Goal: Obtain resource: Obtain resource

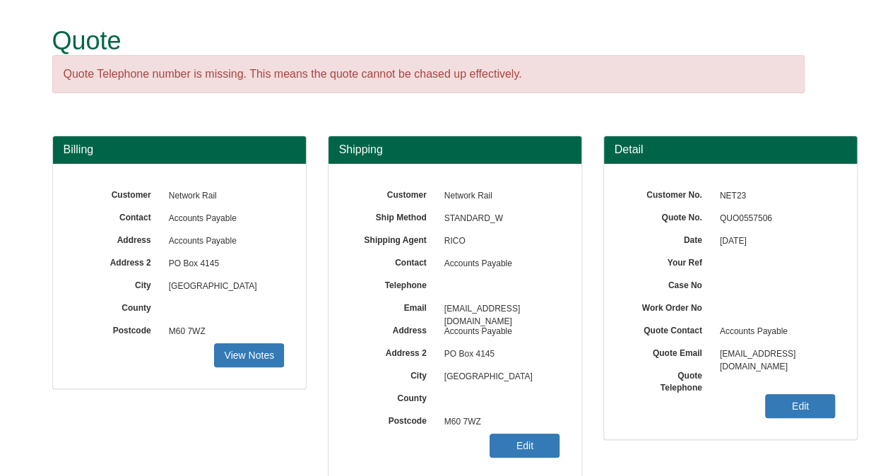
scroll to position [209, 0]
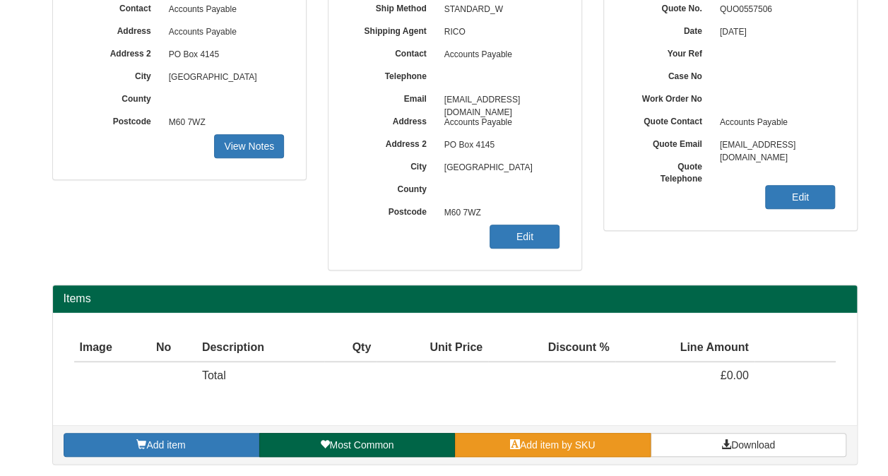
click at [507, 444] on link "Add item by SKU" at bounding box center [553, 445] width 196 height 24
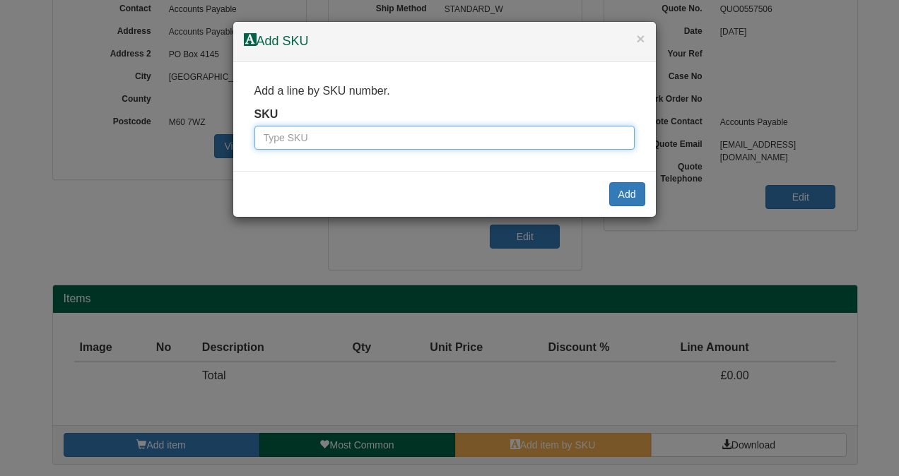
click at [378, 136] on input "text" at bounding box center [444, 138] width 380 height 24
type input "9900004"
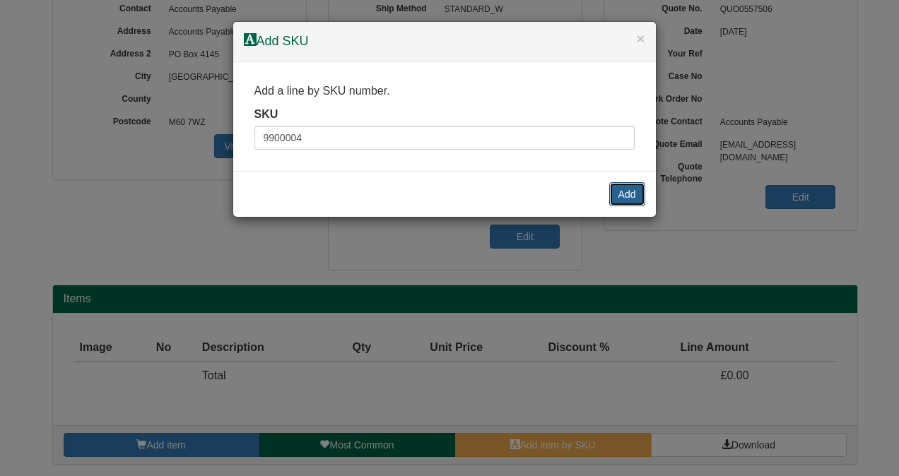
click at [622, 189] on button "Add" at bounding box center [627, 194] width 36 height 24
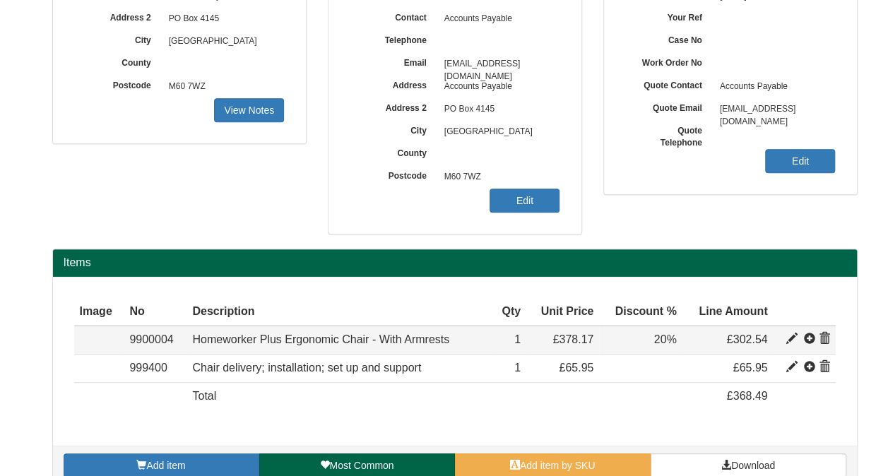
scroll to position [265, 0]
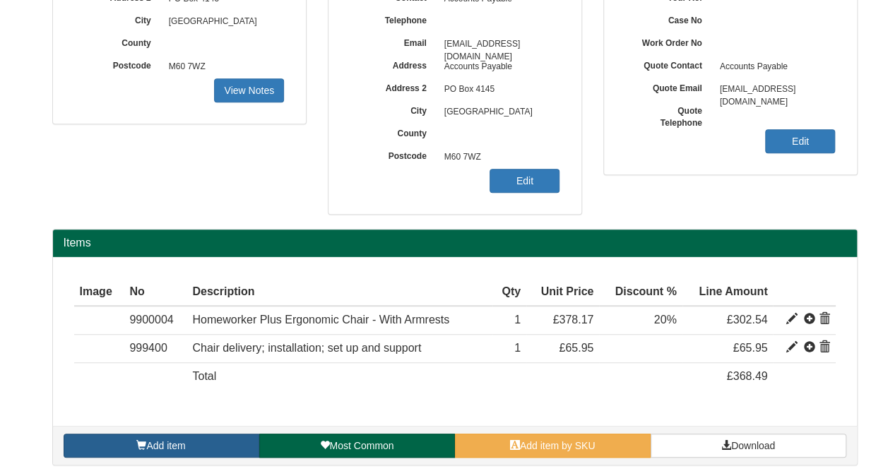
click at [212, 442] on link "Add item" at bounding box center [162, 446] width 196 height 24
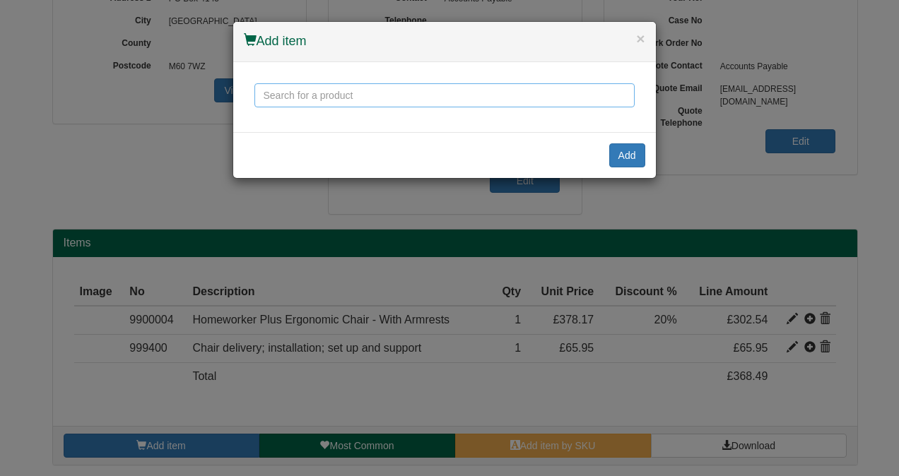
click at [324, 90] on input "text" at bounding box center [444, 95] width 380 height 24
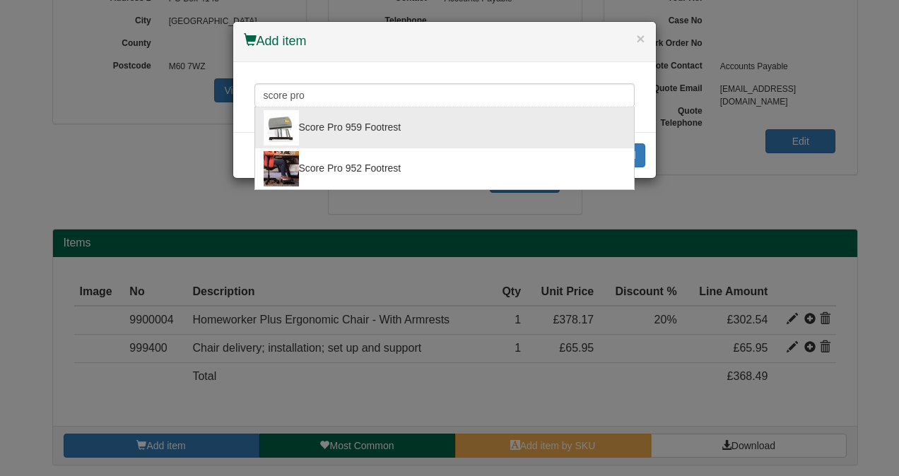
click at [375, 130] on div "Score Pro 959 Footrest" at bounding box center [445, 127] width 362 height 35
type input "Score Pro 959 Footrest"
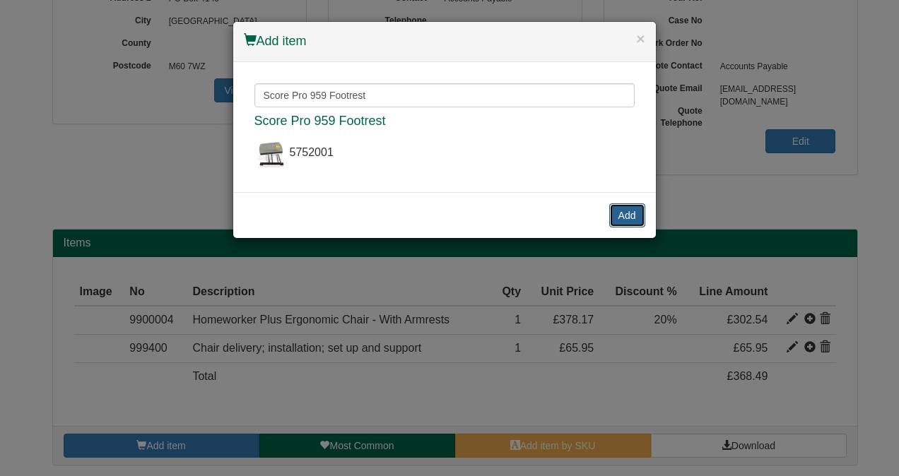
click at [621, 215] on button "Add" at bounding box center [627, 216] width 36 height 24
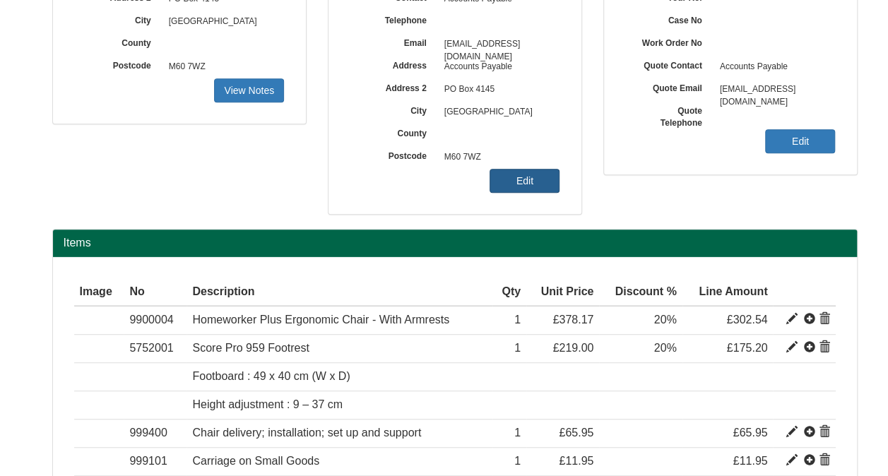
click at [523, 182] on link "Edit" at bounding box center [525, 181] width 70 height 24
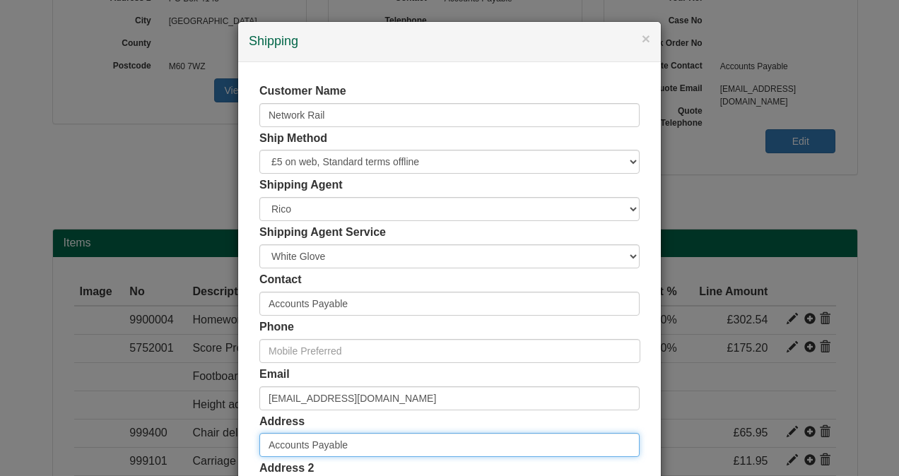
drag, startPoint x: 345, startPoint y: 447, endPoint x: 206, endPoint y: 461, distance: 139.2
click at [211, 468] on div "× Shipping Customer Name Network Rail Ship Method Free of Charge £5 Flat Rate £…" at bounding box center [449, 238] width 899 height 476
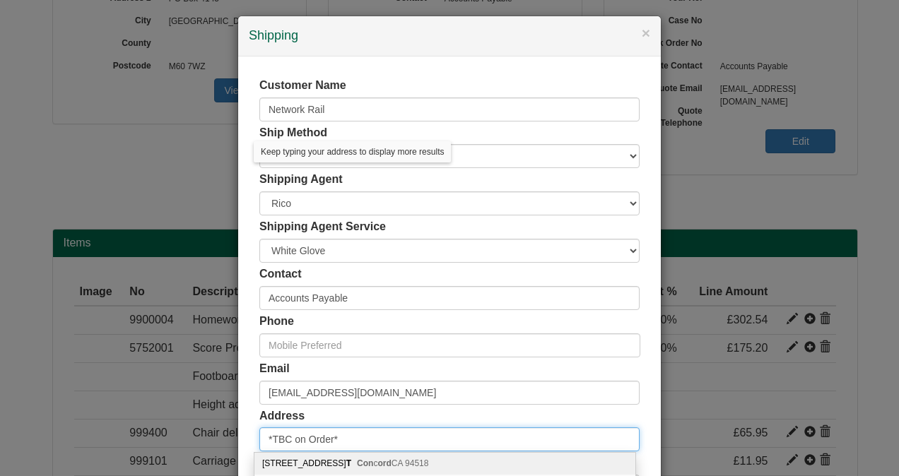
type input "*TBC on Order*"
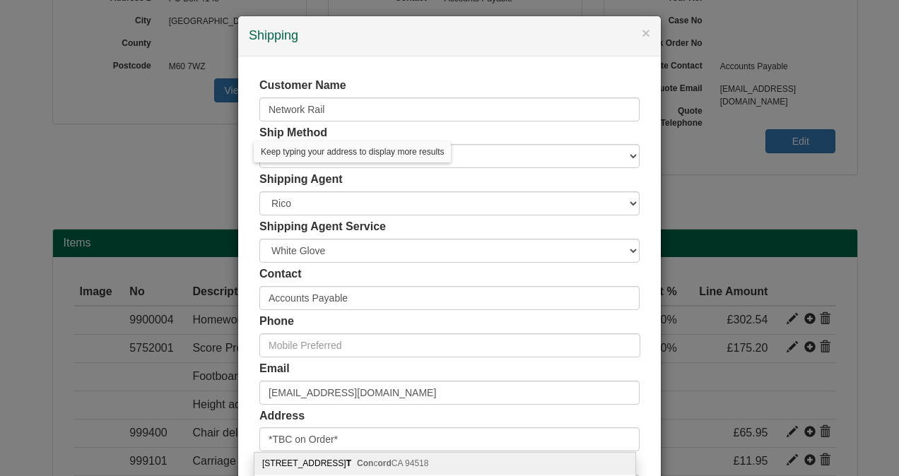
click at [245, 358] on div "Customer Name Network Rail Ship Method Free of Charge £5 Flat Rate £7.50 Flat R…" at bounding box center [449, 383] width 423 height 653
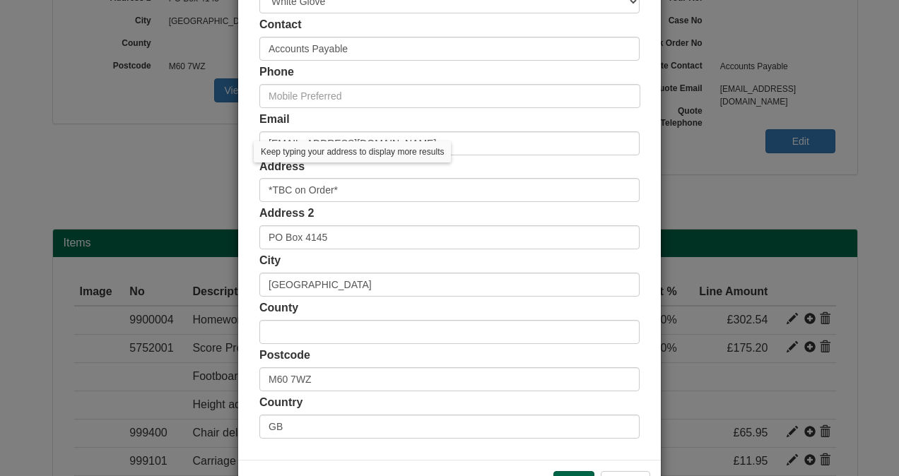
scroll to position [305, 0]
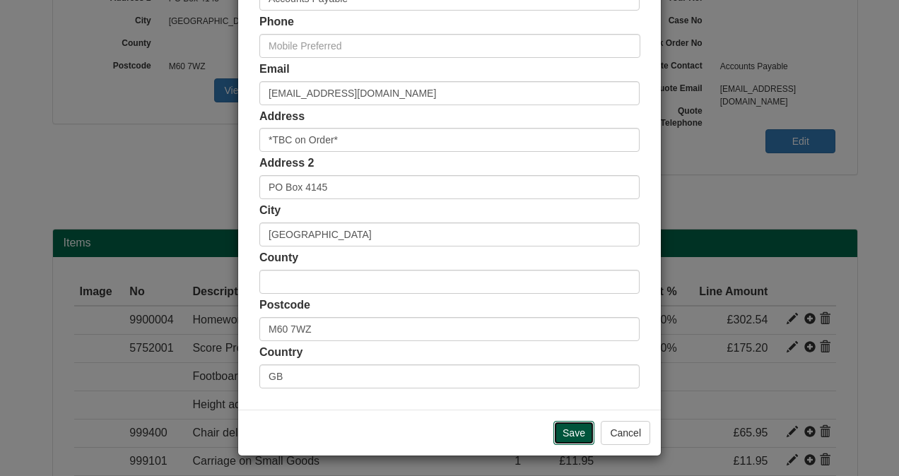
click at [560, 425] on input "Save" at bounding box center [573, 433] width 41 height 24
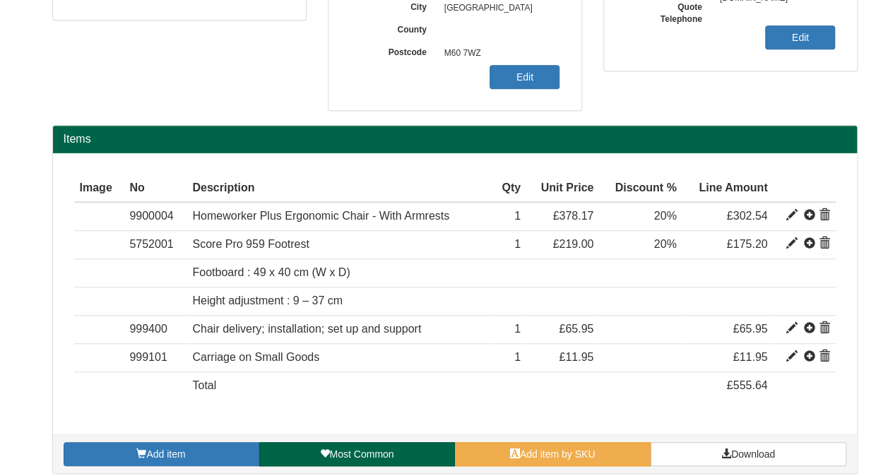
scroll to position [377, 0]
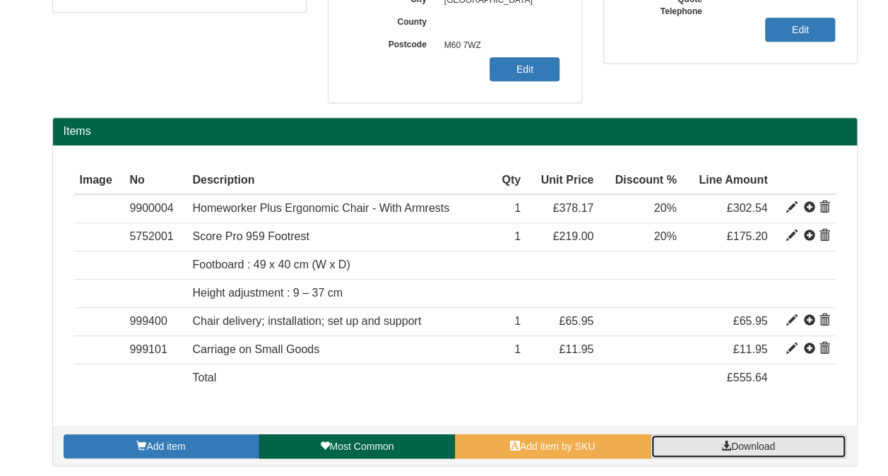
click at [746, 448] on link "Download" at bounding box center [749, 447] width 196 height 24
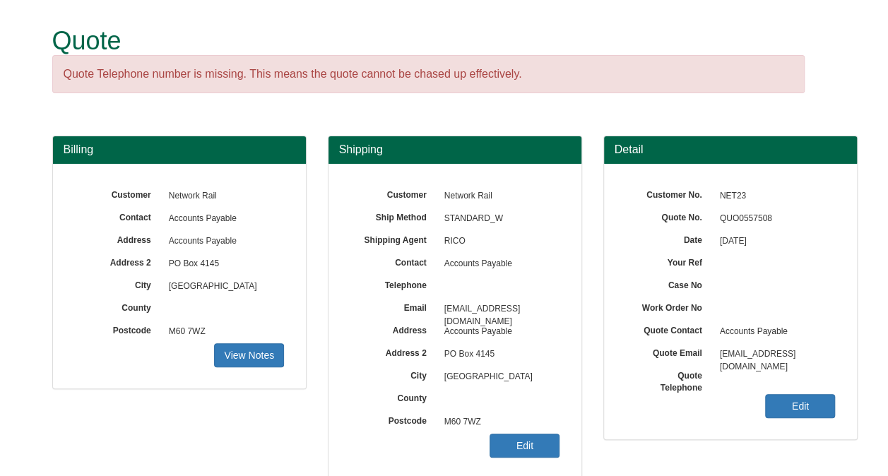
scroll to position [209, 0]
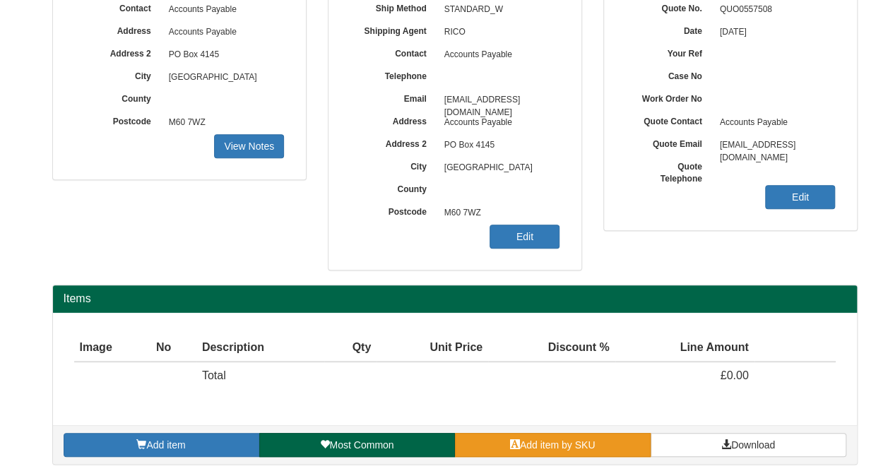
click at [521, 436] on link "Add item by SKU" at bounding box center [553, 445] width 196 height 24
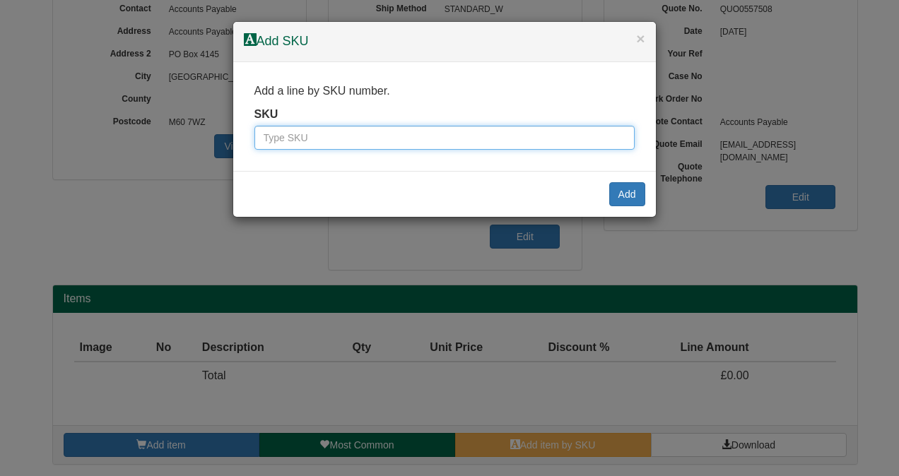
click at [379, 134] on input "text" at bounding box center [444, 138] width 380 height 24
type input "9900004"
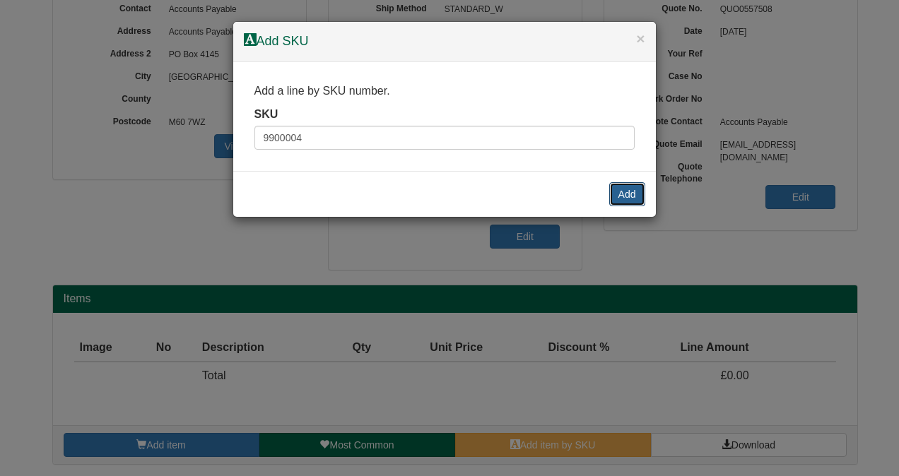
click at [627, 195] on button "Add" at bounding box center [627, 194] width 36 height 24
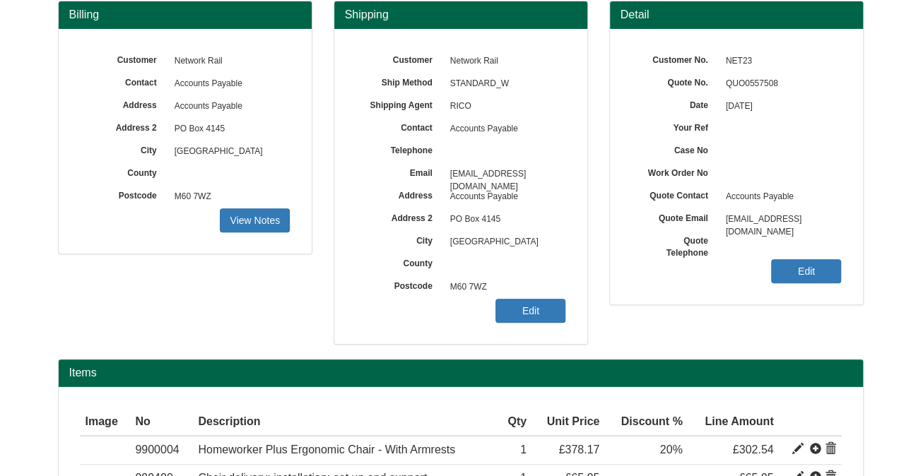
scroll to position [68, 0]
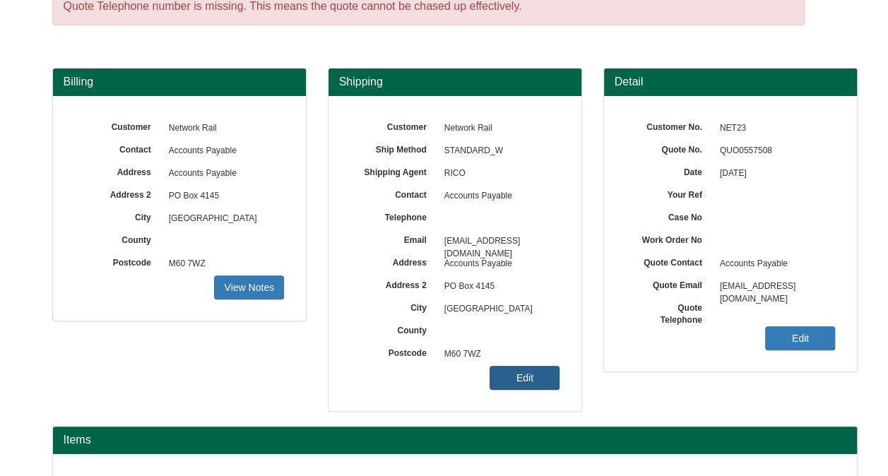
click at [519, 368] on link "Edit" at bounding box center [525, 378] width 70 height 24
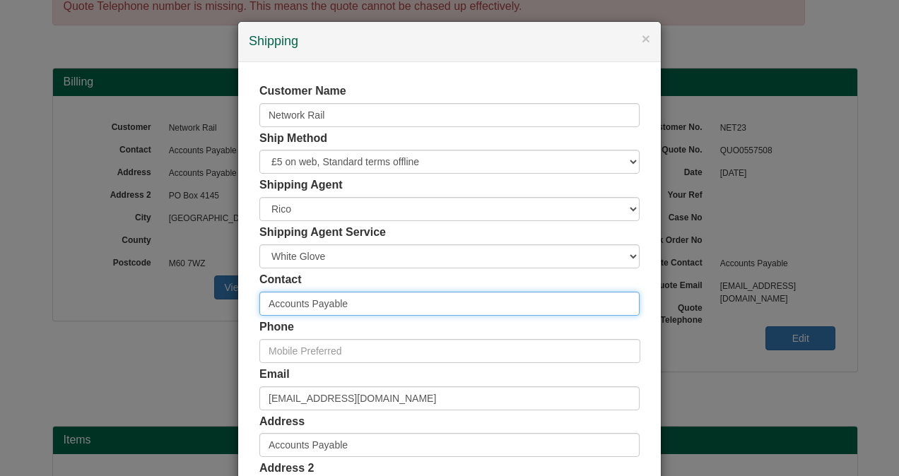
drag, startPoint x: 355, startPoint y: 302, endPoint x: 228, endPoint y: 307, distance: 128.0
click at [228, 307] on div "× Shipping Customer Name Network Rail Ship Method Free of Charge £5 Flat Rate £…" at bounding box center [449, 238] width 899 height 476
click at [383, 305] on input "[PERSON_NAME]" at bounding box center [449, 304] width 380 height 24
type input "[PERSON_NAME]"
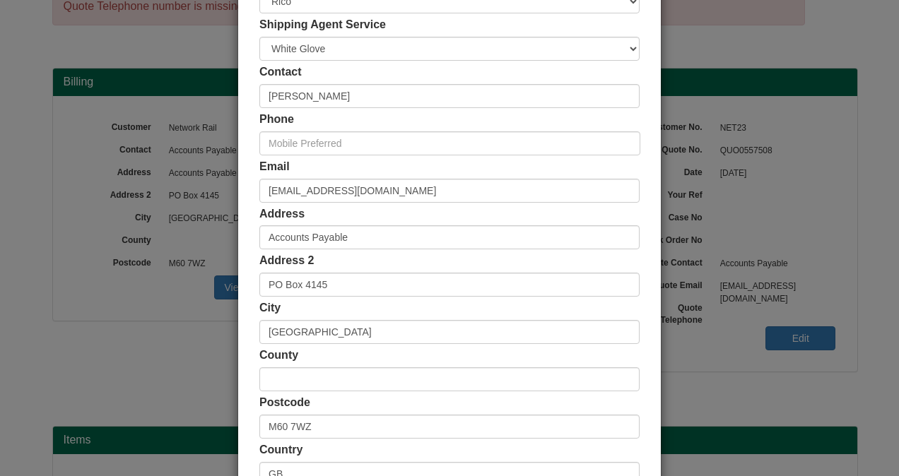
scroll to position [212, 0]
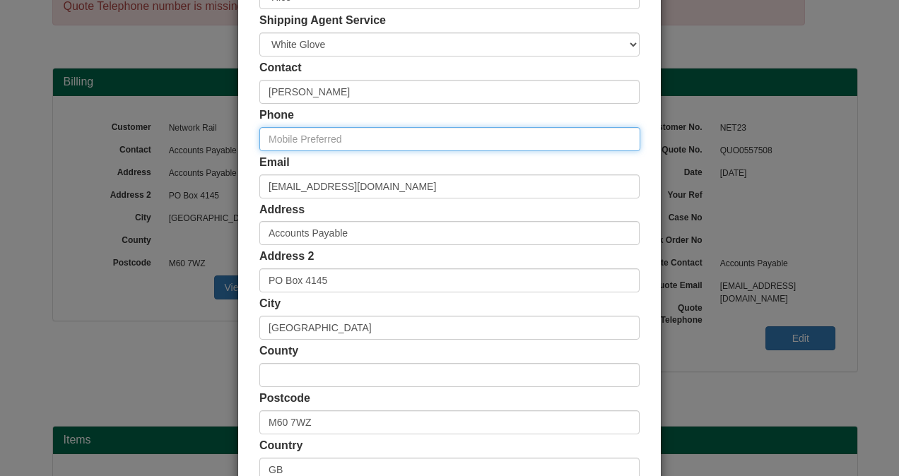
paste input "07730 352857"
type input "07730 352857"
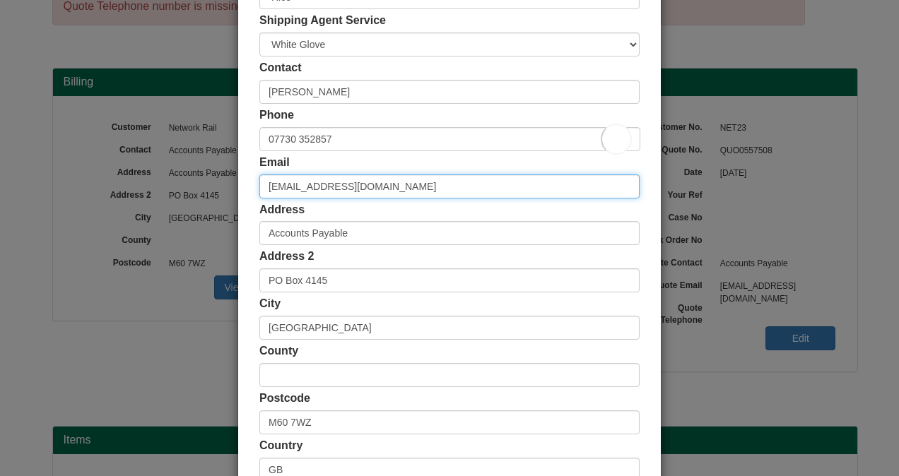
drag, startPoint x: 440, startPoint y: 187, endPoint x: 231, endPoint y: 208, distance: 209.6
click at [239, 208] on div "Customer Name Network Rail Ship Method Free of Charge £5 Flat Rate £7.50 Flat R…" at bounding box center [449, 176] width 423 height 653
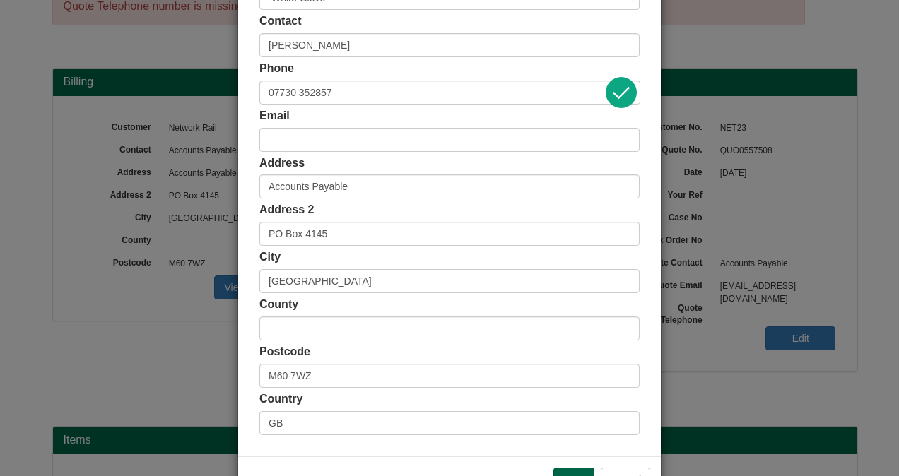
scroll to position [305, 0]
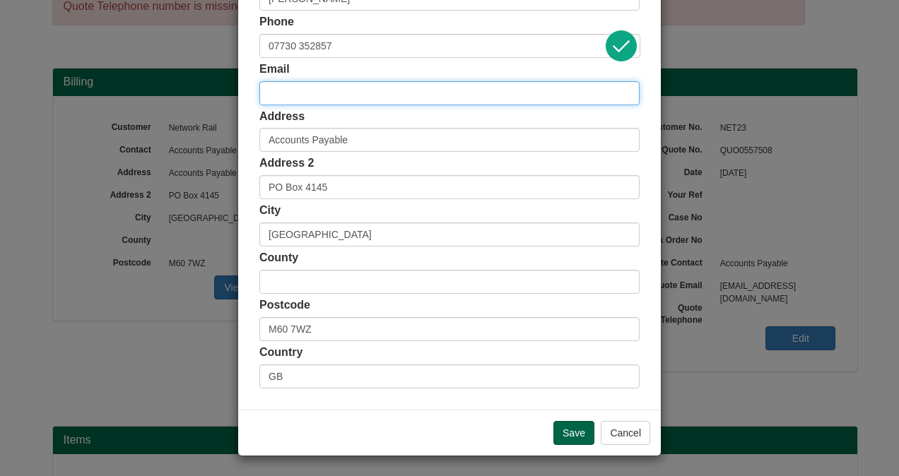
paste input "[EMAIL_ADDRESS][PERSON_NAME][DOMAIN_NAME]"
type input "[EMAIL_ADDRESS][PERSON_NAME][DOMAIN_NAME]"
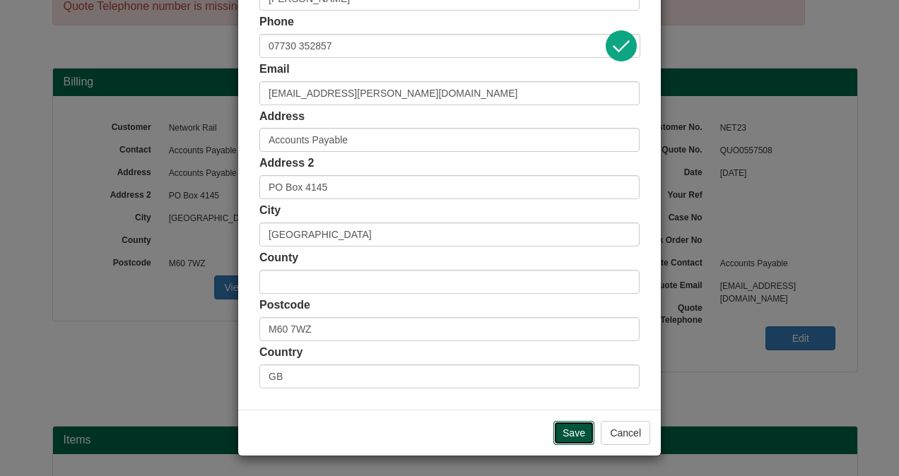
click at [556, 435] on input "Save" at bounding box center [573, 433] width 41 height 24
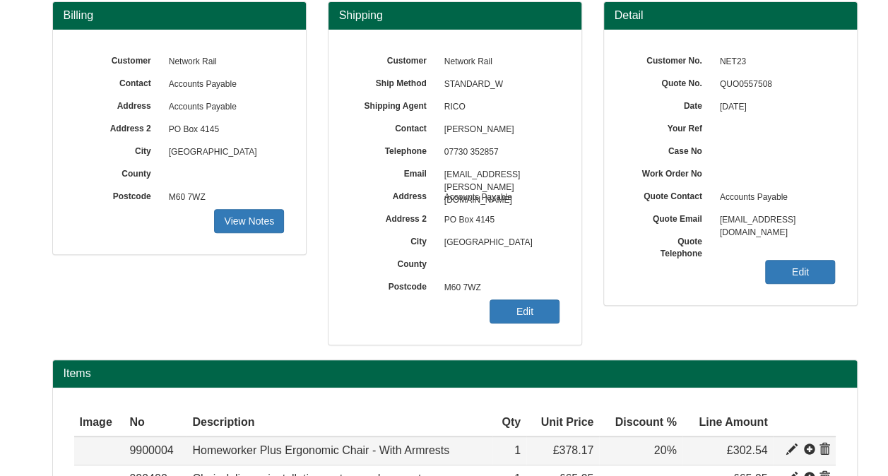
scroll to position [265, 0]
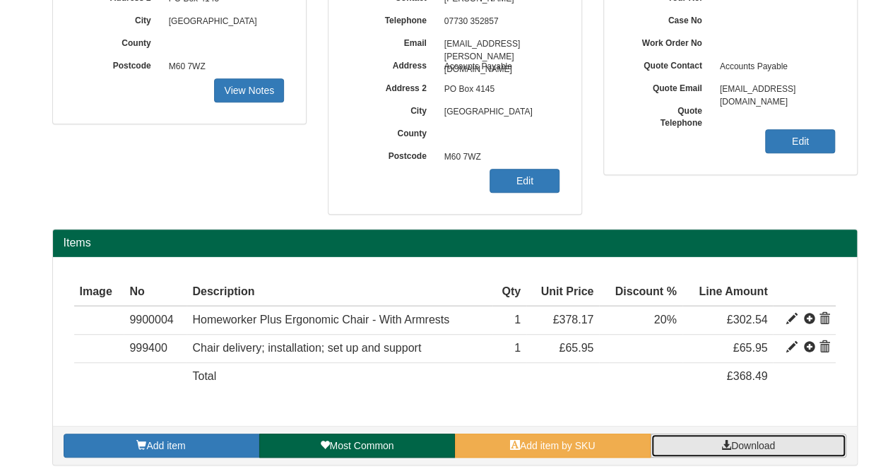
click at [749, 449] on link "Download" at bounding box center [749, 446] width 196 height 24
